Goal: Information Seeking & Learning: Get advice/opinions

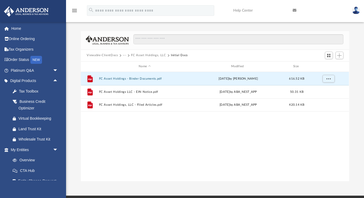
scroll to position [120, 268]
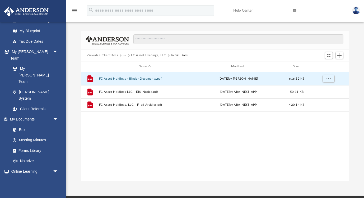
click at [145, 54] on button "FC Asset Holdings, LLC" at bounding box center [148, 55] width 35 height 5
click at [147, 78] on button "FC Asset Holdings - Binder Documents.pdf" at bounding box center [144, 78] width 91 height 3
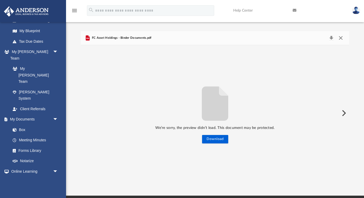
click at [342, 35] on button "Close" at bounding box center [341, 37] width 10 height 7
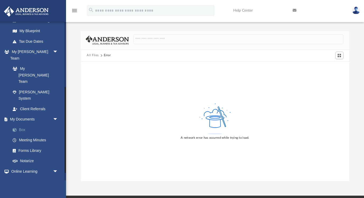
click at [27, 125] on link "Box" at bounding box center [36, 130] width 59 height 11
click at [22, 125] on link "Box" at bounding box center [36, 130] width 59 height 11
click at [24, 125] on link "Box" at bounding box center [36, 130] width 59 height 11
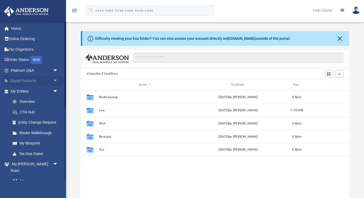
scroll to position [120, 268]
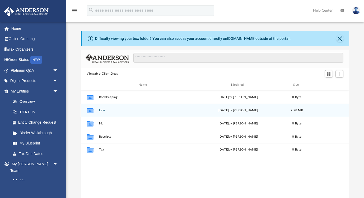
click at [103, 111] on button "Law" at bounding box center [144, 110] width 91 height 3
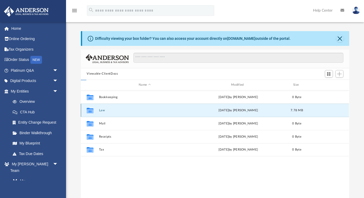
click at [103, 111] on button "Law" at bounding box center [144, 110] width 91 height 3
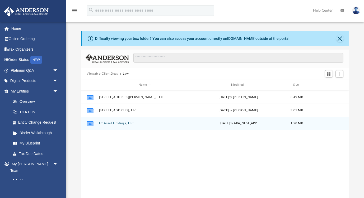
click at [119, 125] on button "FC Asset Holdings, LLC" at bounding box center [144, 123] width 91 height 3
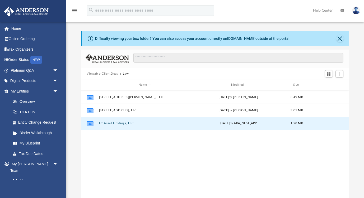
click at [119, 125] on button "FC Asset Holdings, LLC" at bounding box center [144, 123] width 91 height 3
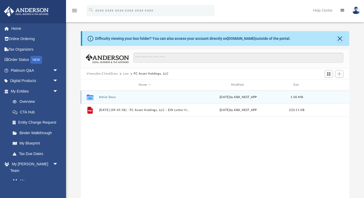
click at [138, 97] on button "Initial Docs" at bounding box center [144, 97] width 91 height 3
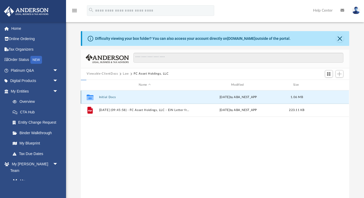
click at [138, 97] on button "Initial Docs" at bounding box center [144, 97] width 91 height 3
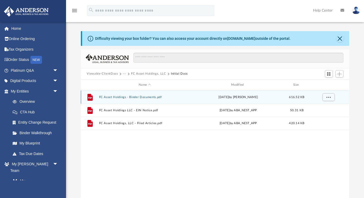
click at [138, 96] on button "FC Asset Holdings - Binder Documents.pdf" at bounding box center [144, 97] width 91 height 3
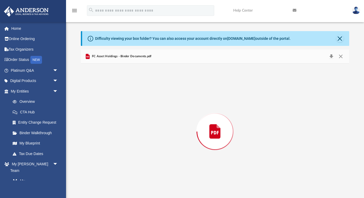
scroll to position [2, 0]
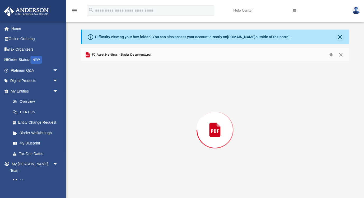
click at [138, 96] on div "Preview" at bounding box center [215, 130] width 268 height 136
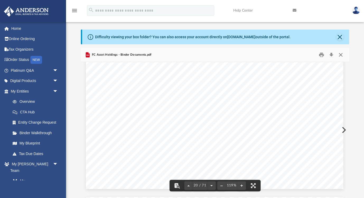
click at [339, 54] on button "Close" at bounding box center [341, 55] width 10 height 8
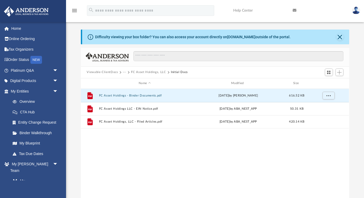
click at [147, 76] on div "Viewable-ClientDocs ··· FC Asset Holdings, LLC Initial Docs" at bounding box center [215, 73] width 268 height 12
click at [140, 74] on button "FC Asset Holdings, LLC" at bounding box center [148, 72] width 35 height 5
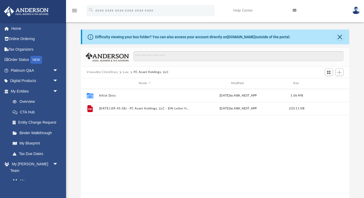
click at [125, 73] on button "Law" at bounding box center [126, 72] width 6 height 5
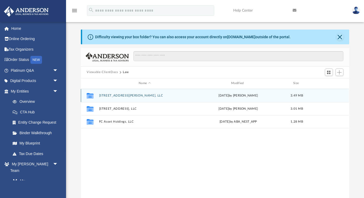
click at [117, 95] on button "187 Bryon Lane Acworth, LLC" at bounding box center [144, 95] width 91 height 3
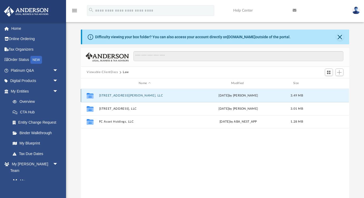
click at [117, 95] on button "187 Bryon Lane Acworth, LLC" at bounding box center [144, 95] width 91 height 3
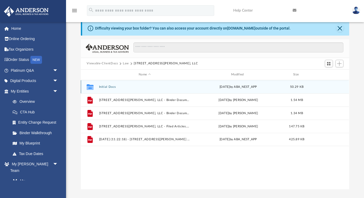
scroll to position [11, 0]
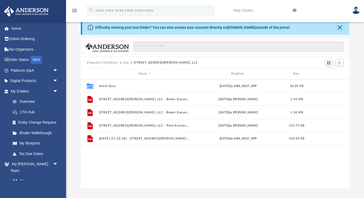
click at [123, 63] on button "Law" at bounding box center [126, 63] width 6 height 5
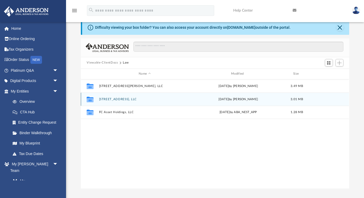
click at [130, 98] on button "3900 Clarington Drive Marietta, LLC" at bounding box center [144, 99] width 91 height 3
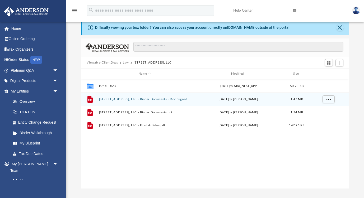
click at [176, 98] on button "3900 Clarington Drive Marietta, LLC - Binder Documents - DocuSigned.pdf" at bounding box center [144, 99] width 91 height 3
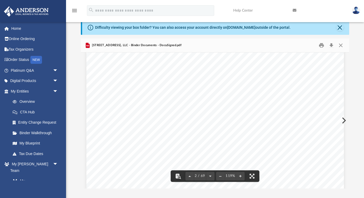
scroll to position [399, 0]
click at [341, 47] on button "Close" at bounding box center [341, 45] width 10 height 8
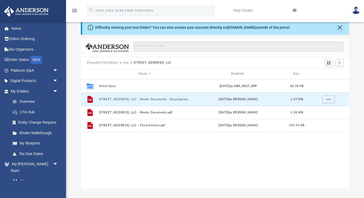
click at [127, 62] on button "Law" at bounding box center [126, 63] width 6 height 5
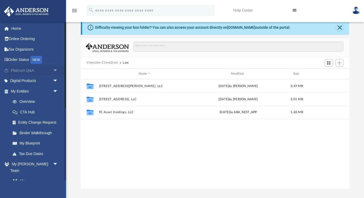
click at [38, 70] on link "Platinum Q&A arrow_drop_down" at bounding box center [35, 70] width 62 height 11
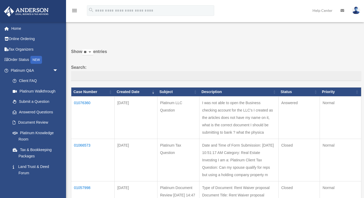
click at [88, 108] on td "01076360" at bounding box center [92, 117] width 43 height 43
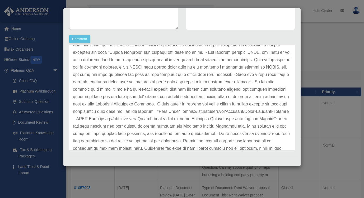
scroll to position [100, 0]
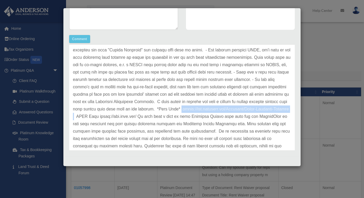
drag, startPoint x: 168, startPoint y: 110, endPoint x: 290, endPoint y: 107, distance: 121.6
click at [290, 107] on p at bounding box center [182, 95] width 218 height 244
copy p "[URL][DOMAIN_NAME]"
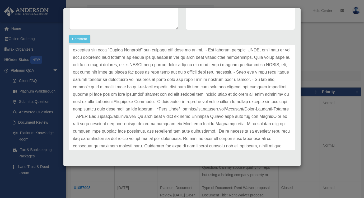
click at [131, 113] on p at bounding box center [182, 95] width 218 height 244
drag, startPoint x: 137, startPoint y: 118, endPoint x: 97, endPoint y: 117, distance: 39.9
click at [97, 117] on p at bounding box center [182, 95] width 218 height 244
copy p "https://www.nbkc.com/"
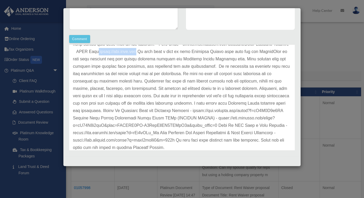
scroll to position [166, 0]
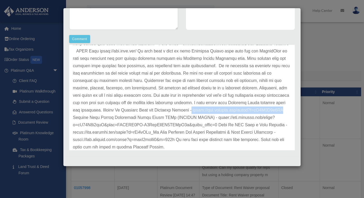
drag, startPoint x: 189, startPoint y: 110, endPoint x: 284, endPoint y: 110, distance: 95.6
click at [284, 110] on p at bounding box center [182, 29] width 218 height 244
copy p "https://www.youtube.com/watch?v=hX0O0C2y6AU"
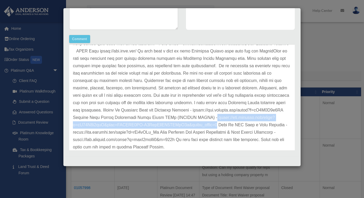
drag, startPoint x: 217, startPoint y: 125, endPoint x: 208, endPoint y: 119, distance: 11.5
click at [208, 119] on p at bounding box center [182, 29] width 218 height 244
copy p "https://www.youtube.com/watch?v=zN95E7y6tlU&list=RDCMUC5GX-U6VbvMkhSM1ONBiW8w&s…"
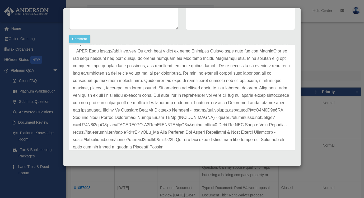
click at [271, 131] on p at bounding box center [182, 29] width 218 height 244
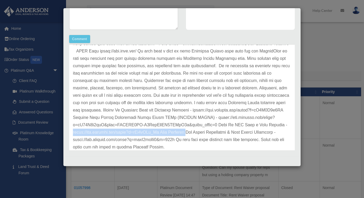
drag, startPoint x: 196, startPoint y: 132, endPoint x: 68, endPoint y: 135, distance: 128.4
click at [68, 135] on div "Anderson Advisors Update date : 08-13-2025" at bounding box center [182, 98] width 234 height 106
copy p "https://www.youtube.com/watch?v=qPt0aJFh_Nc Bank Accounts"
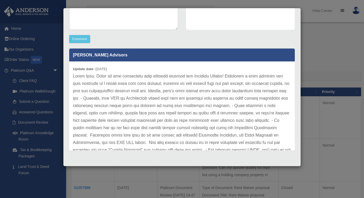
scroll to position [0, 0]
click at [83, 2] on div "Case Detail × Platinum LLC Question Case Number 01076360 Created Date August 13…" at bounding box center [182, 99] width 364 height 198
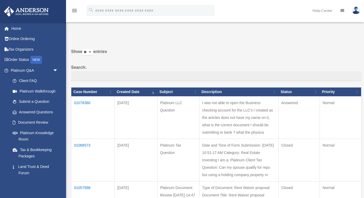
click at [355, 12] on img at bounding box center [356, 11] width 8 height 8
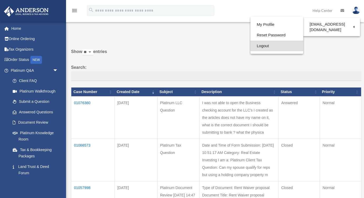
click at [265, 47] on link "Logout" at bounding box center [276, 46] width 53 height 11
